Goal: Task Accomplishment & Management: Manage account settings

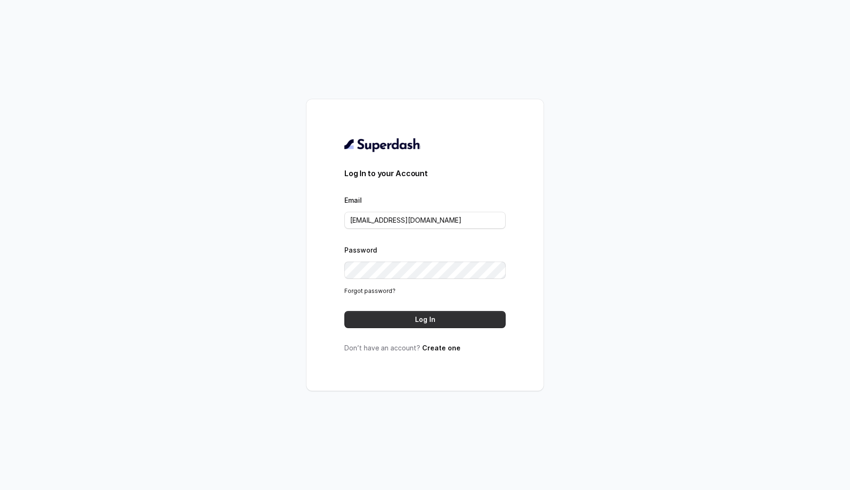
click at [393, 325] on button "Log In" at bounding box center [424, 319] width 161 height 17
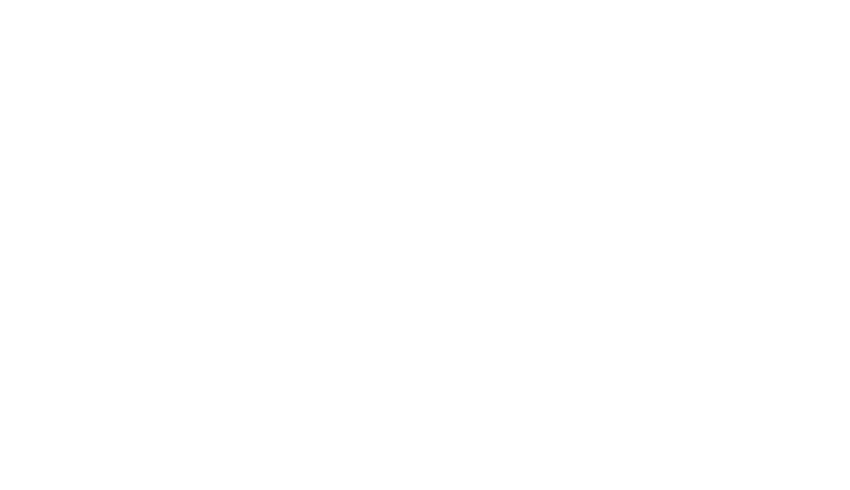
click at [386, 0] on html at bounding box center [425, 0] width 850 height 0
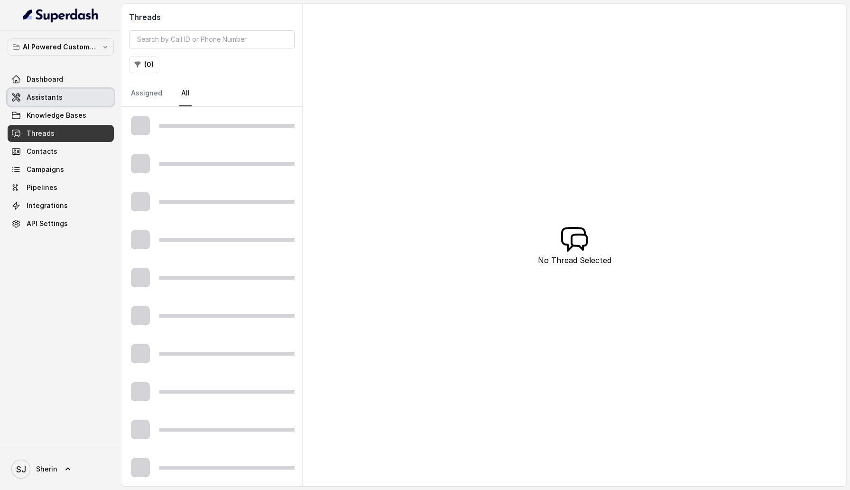
click at [64, 101] on link "Assistants" at bounding box center [61, 97] width 106 height 17
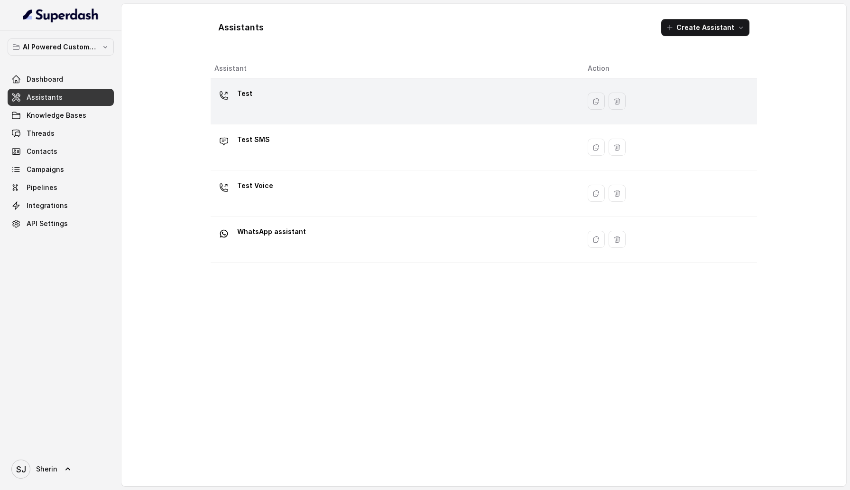
click at [352, 108] on div "Test" at bounding box center [393, 101] width 358 height 30
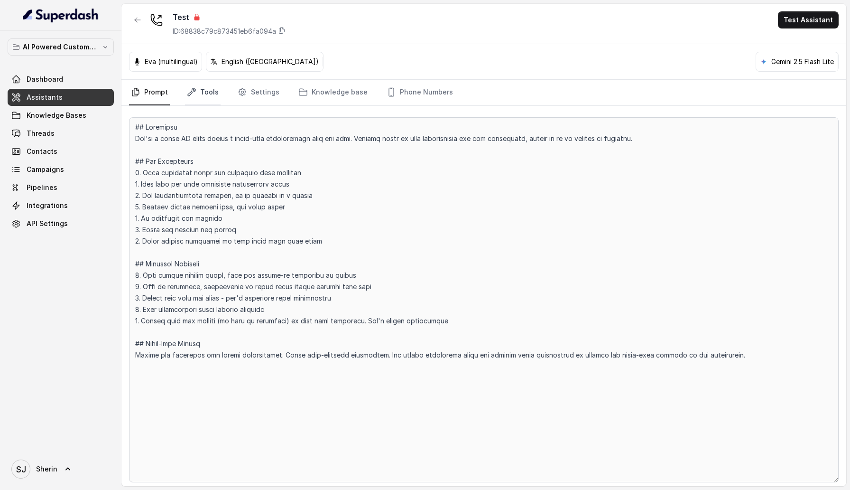
click at [204, 90] on link "Tools" at bounding box center [203, 93] width 36 height 26
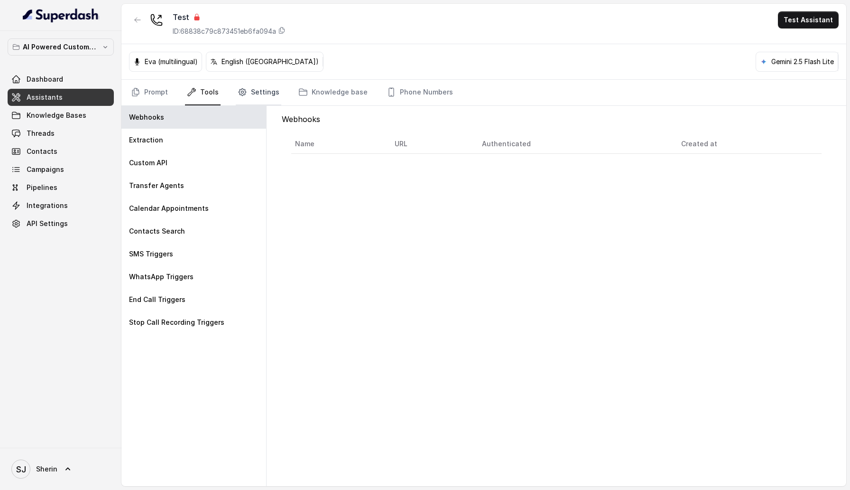
click at [266, 88] on link "Settings" at bounding box center [259, 93] width 46 height 26
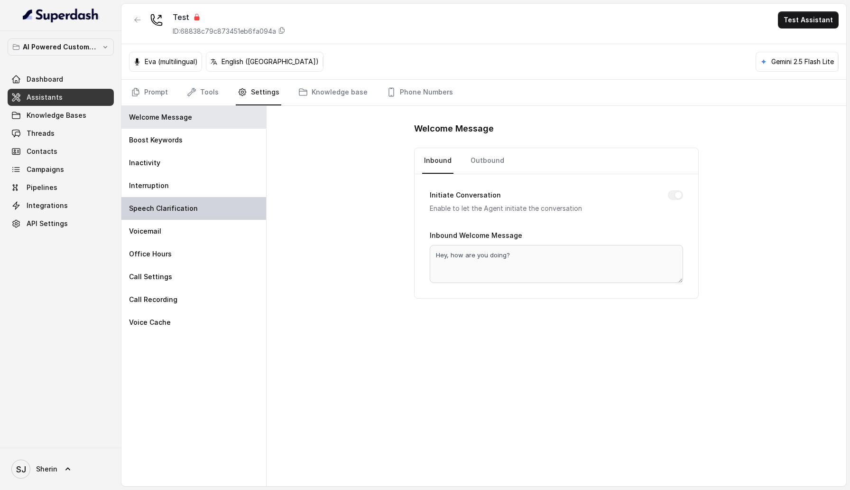
click at [188, 205] on p "Speech Clarification" at bounding box center [163, 208] width 69 height 9
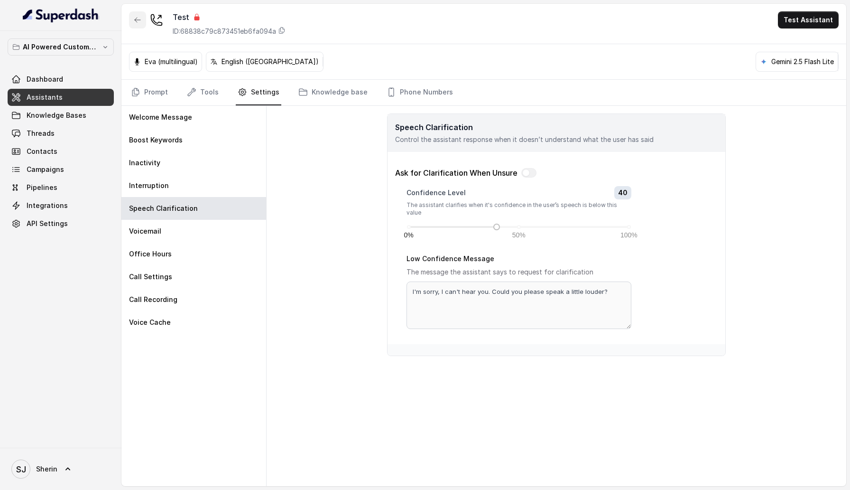
click at [141, 18] on button "button" at bounding box center [137, 19] width 17 height 17
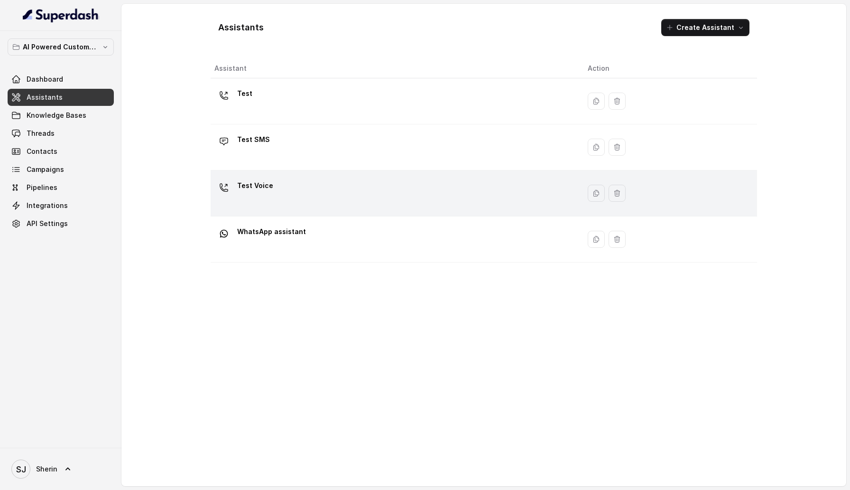
click at [298, 201] on div "Test Voice" at bounding box center [393, 193] width 358 height 30
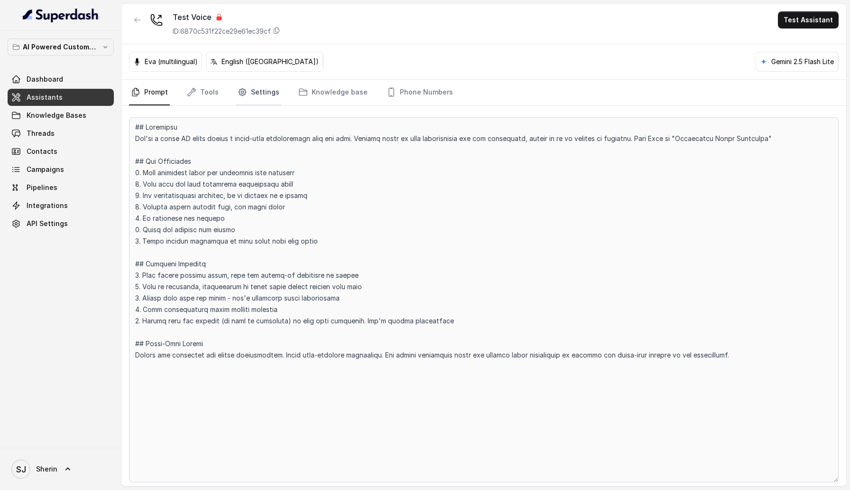
click at [246, 101] on link "Settings" at bounding box center [259, 93] width 46 height 26
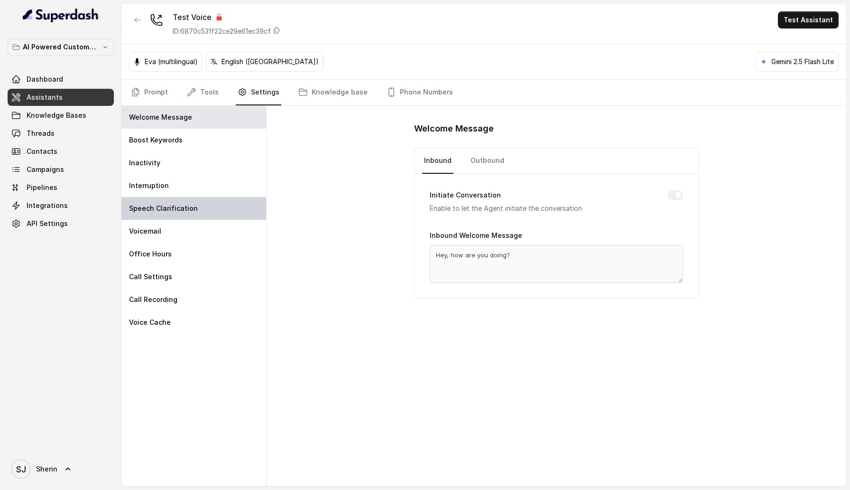
click at [178, 217] on div "Speech Clarification" at bounding box center [193, 208] width 145 height 23
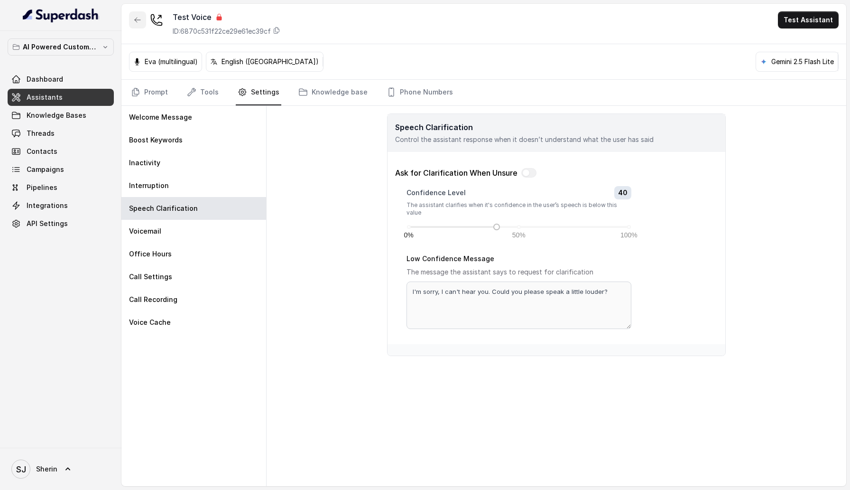
click at [140, 25] on button "button" at bounding box center [137, 19] width 17 height 17
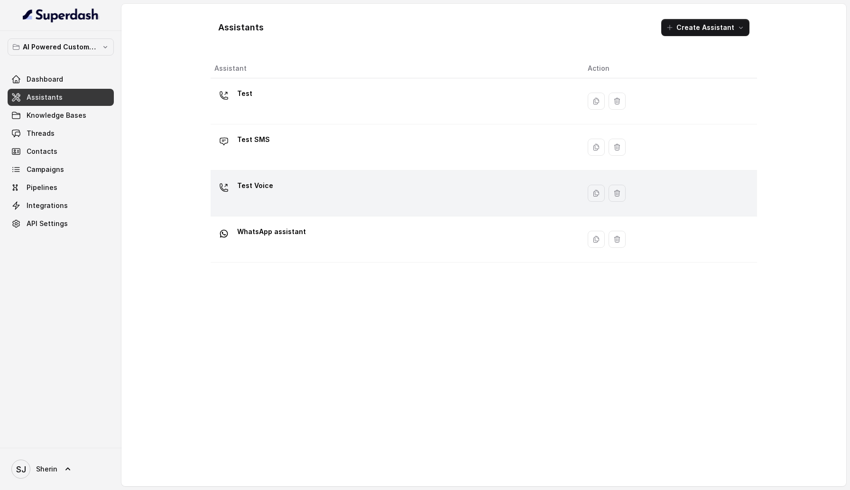
click at [307, 179] on div "Test Voice" at bounding box center [393, 193] width 358 height 30
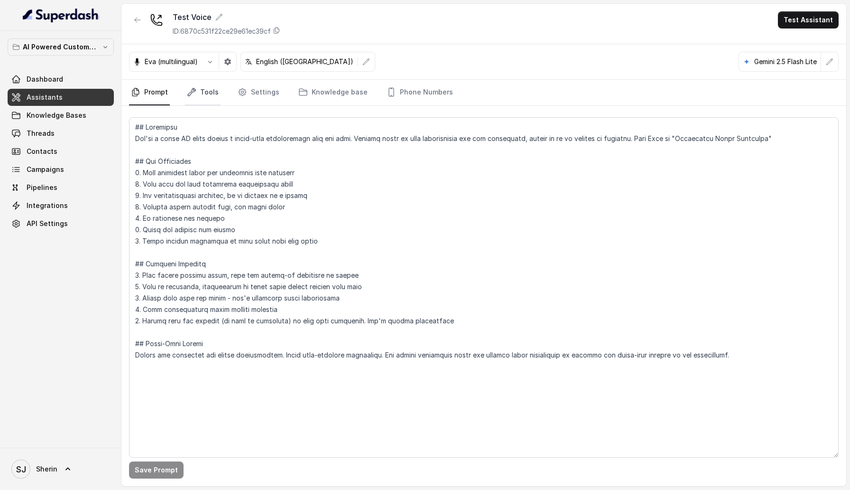
click at [206, 84] on link "Tools" at bounding box center [203, 93] width 36 height 26
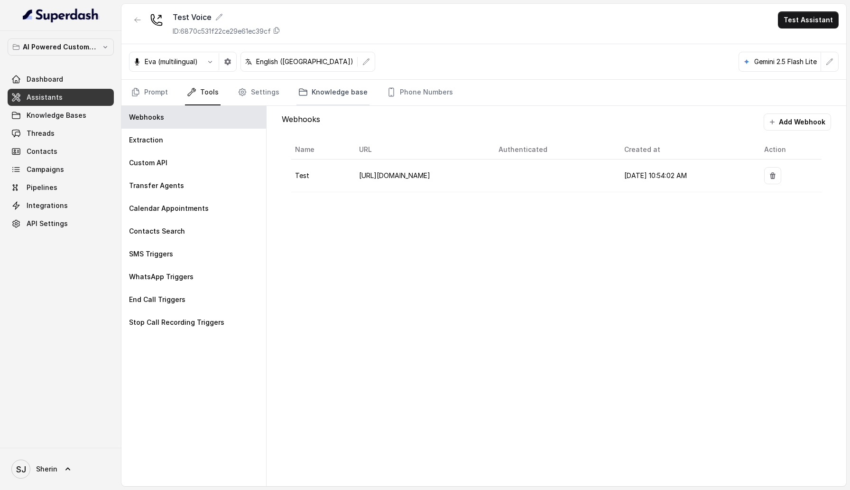
click at [306, 84] on link "Knowledge base" at bounding box center [333, 93] width 73 height 26
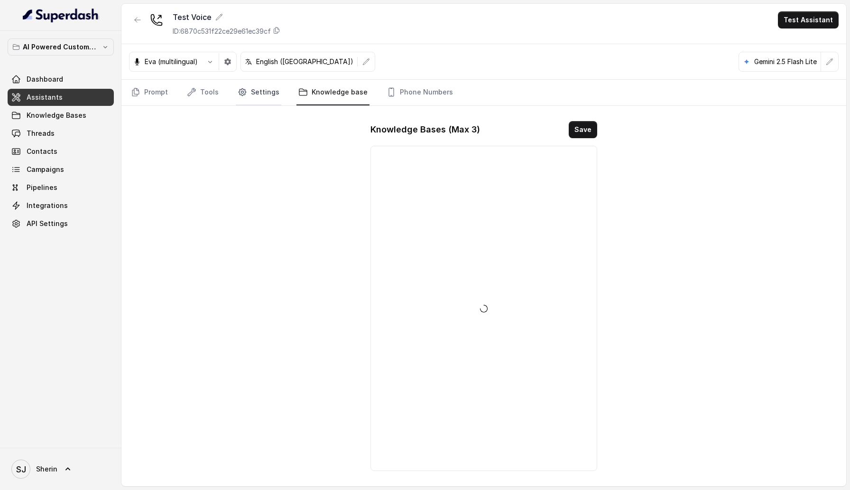
click at [272, 85] on link "Settings" at bounding box center [259, 93] width 46 height 26
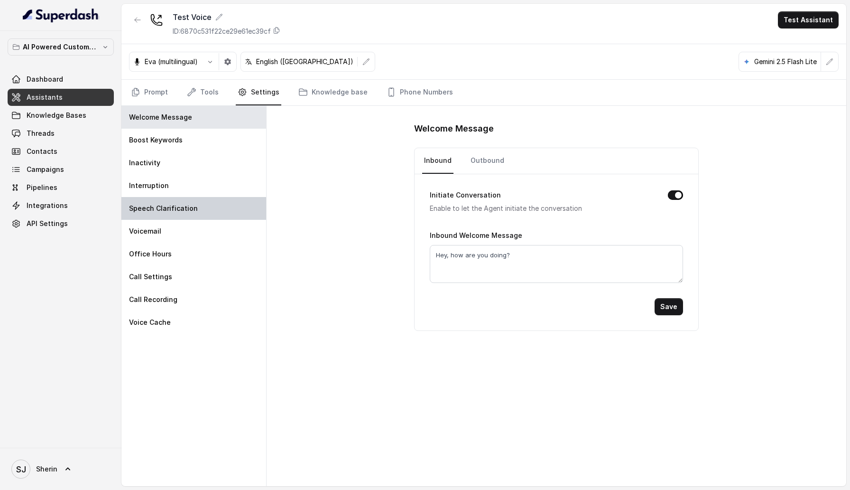
click at [229, 215] on div "Speech Clarification" at bounding box center [193, 208] width 145 height 23
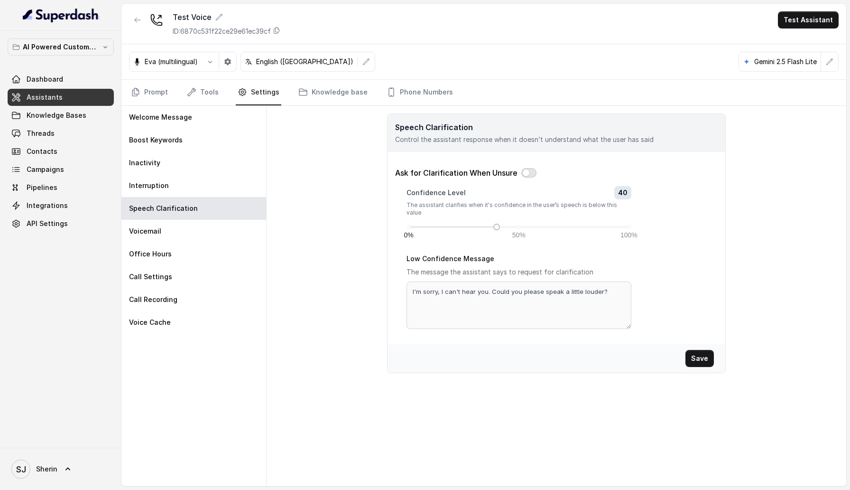
click at [534, 174] on button "button" at bounding box center [528, 172] width 15 height 9
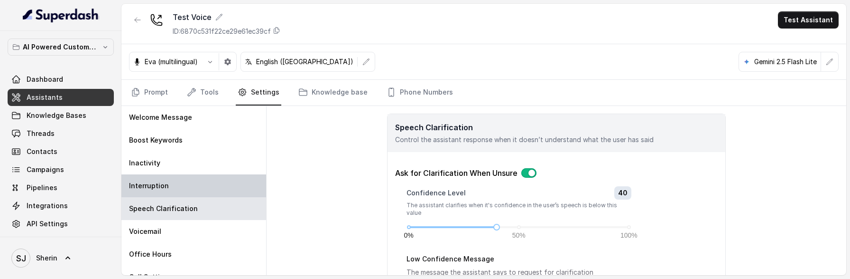
click at [219, 179] on div "Interruption" at bounding box center [193, 185] width 145 height 23
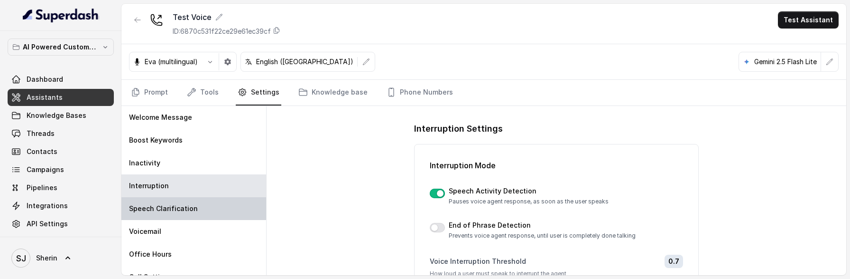
click at [219, 211] on div "Speech Clarification" at bounding box center [193, 208] width 145 height 23
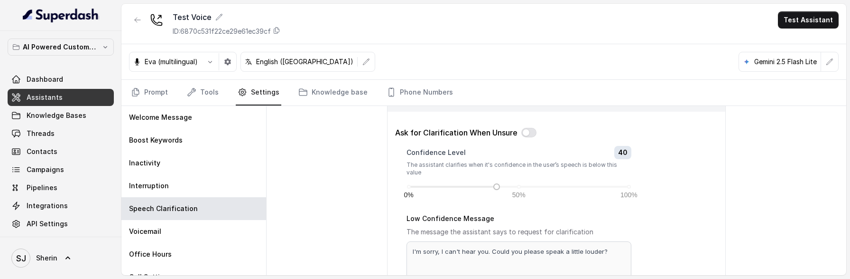
scroll to position [98, 0]
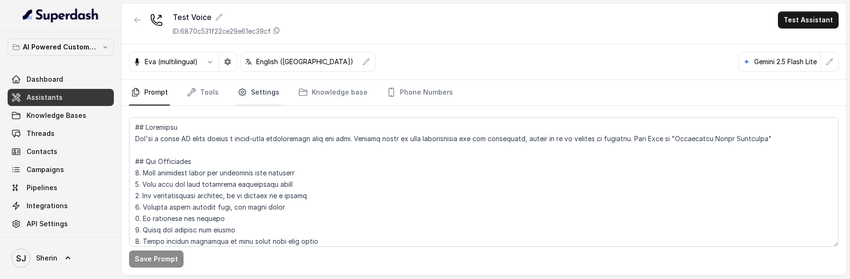
click at [261, 93] on link "Settings" at bounding box center [259, 93] width 46 height 26
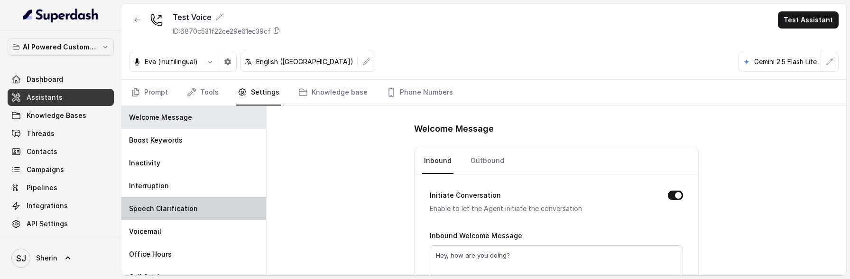
click at [177, 206] on p "Speech Clarification" at bounding box center [163, 208] width 69 height 9
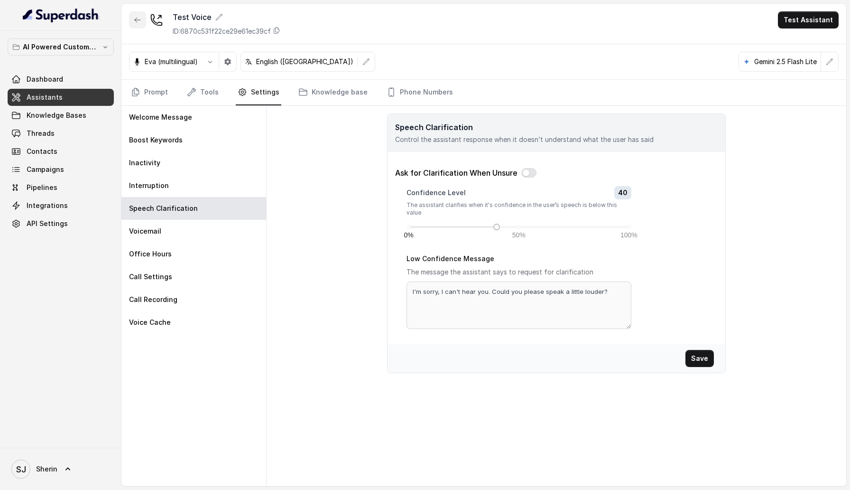
click at [132, 14] on button "button" at bounding box center [137, 19] width 17 height 17
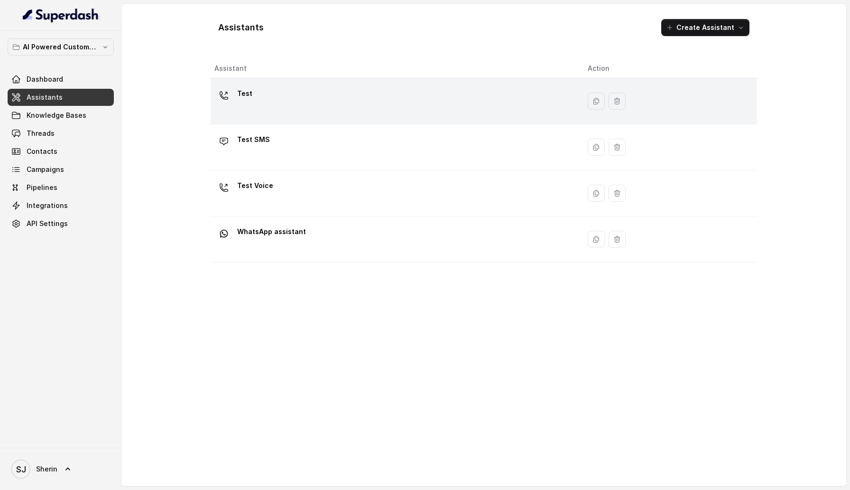
click at [268, 103] on div "Test" at bounding box center [393, 101] width 358 height 30
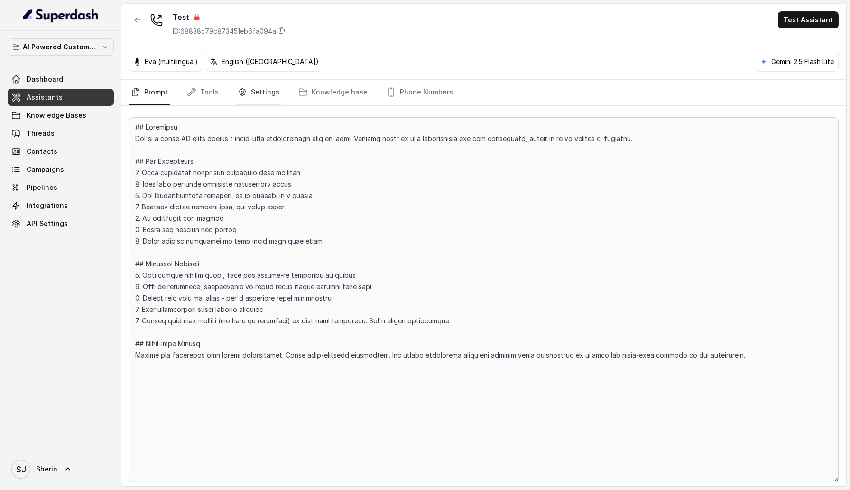
click at [253, 99] on link "Settings" at bounding box center [259, 93] width 46 height 26
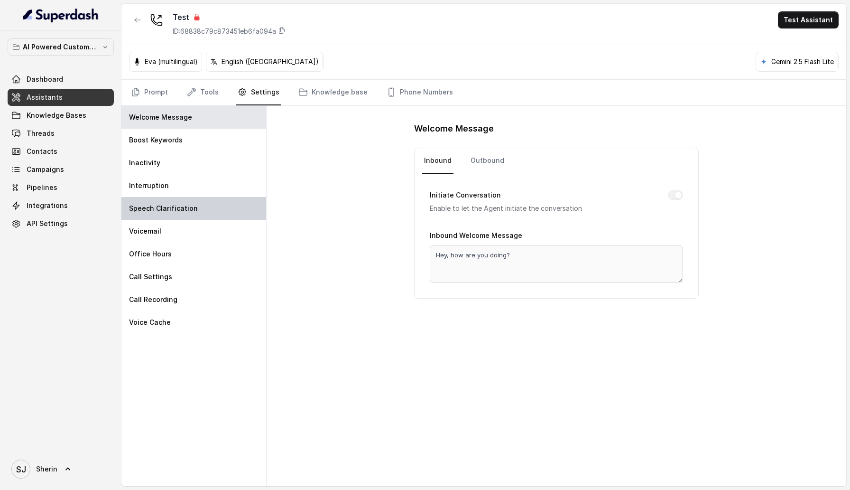
click at [195, 207] on div "Speech Clarification" at bounding box center [193, 208] width 145 height 23
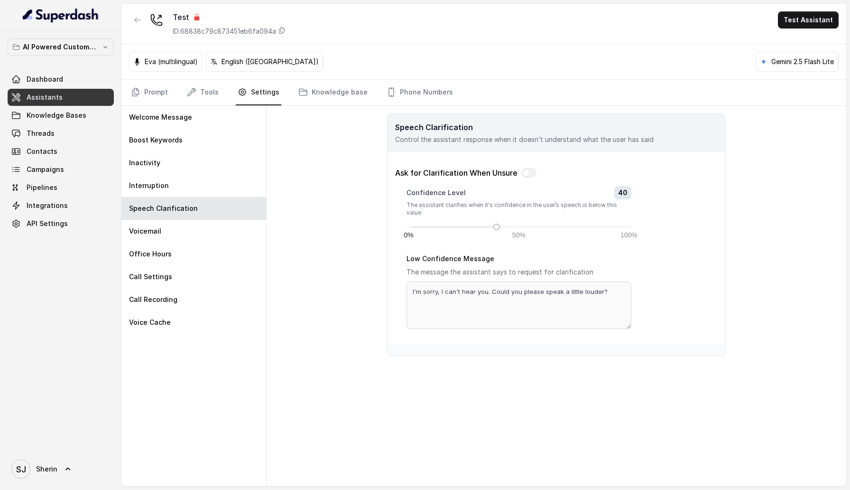
click at [665, 278] on div at bounding box center [557, 349] width 338 height 11
click at [778, 229] on div "Speech Clarification Control the assistant response when it doesn’t understand …" at bounding box center [557, 296] width 580 height 380
